Goal: Task Accomplishment & Management: Use online tool/utility

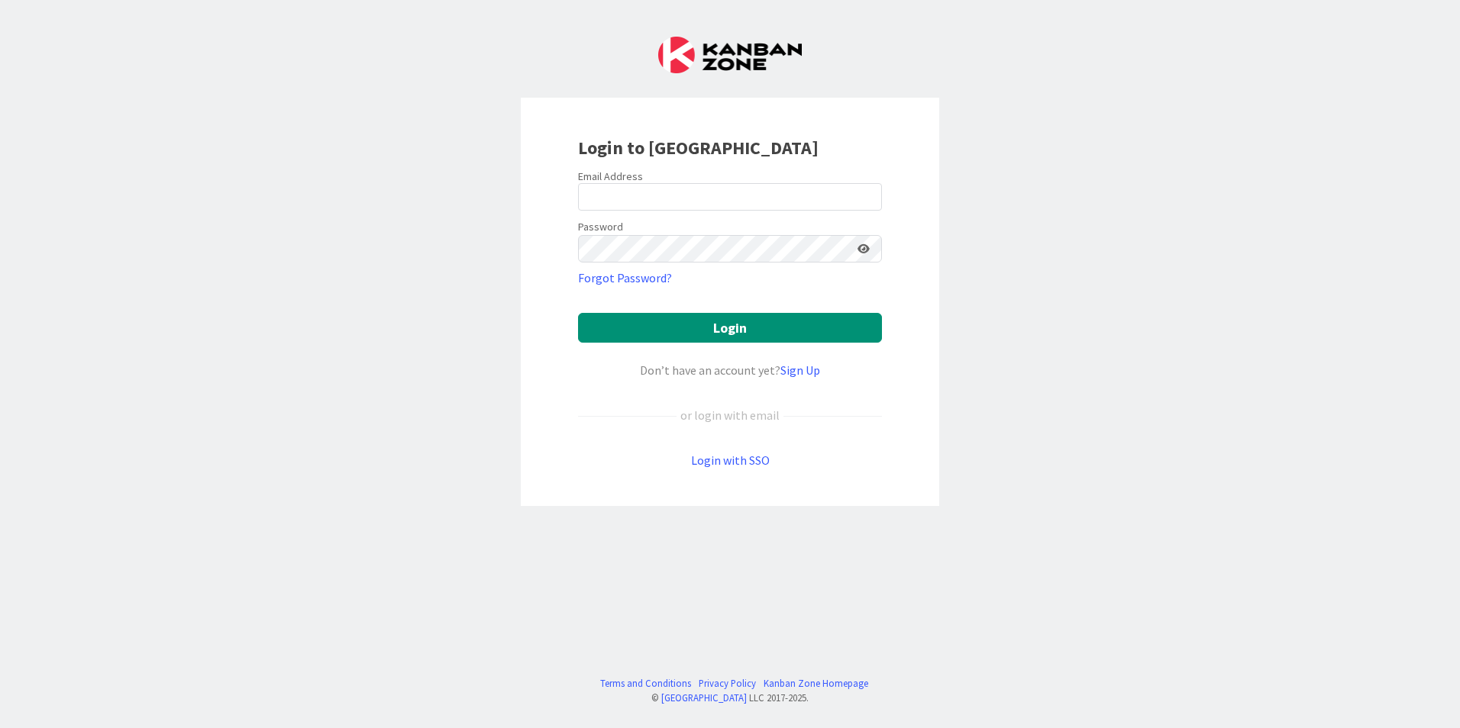
click at [780, 179] on div "Email Address" at bounding box center [730, 177] width 304 height 14
click at [776, 197] on input "email" at bounding box center [730, 196] width 304 height 27
type input "[EMAIL_ADDRESS][DOMAIN_NAME]"
click at [578, 313] on button "Login" at bounding box center [730, 328] width 304 height 30
